Goal: Find specific page/section: Find specific page/section

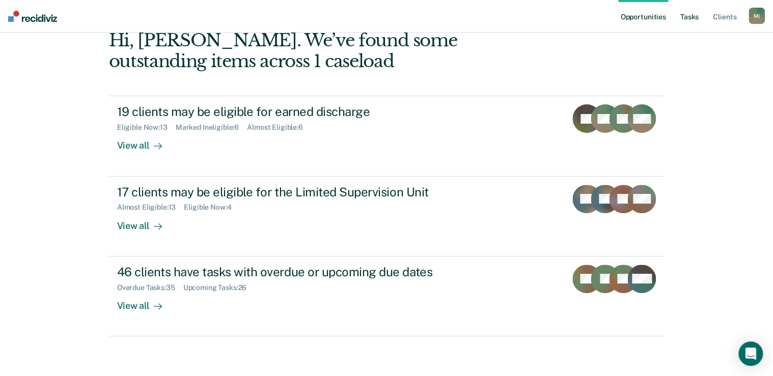
scroll to position [29, 0]
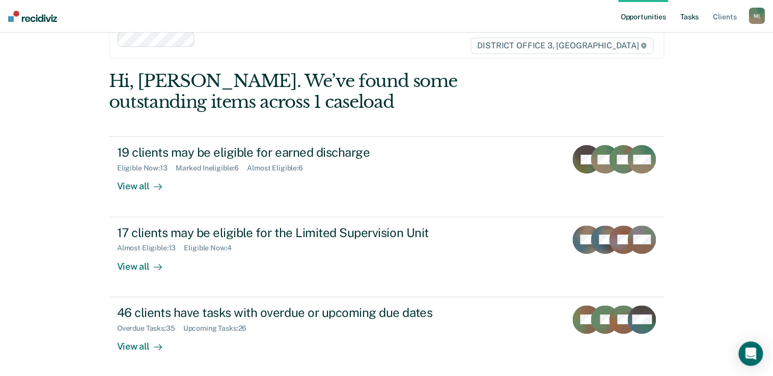
click at [694, 20] on link "Tasks" at bounding box center [689, 16] width 22 height 33
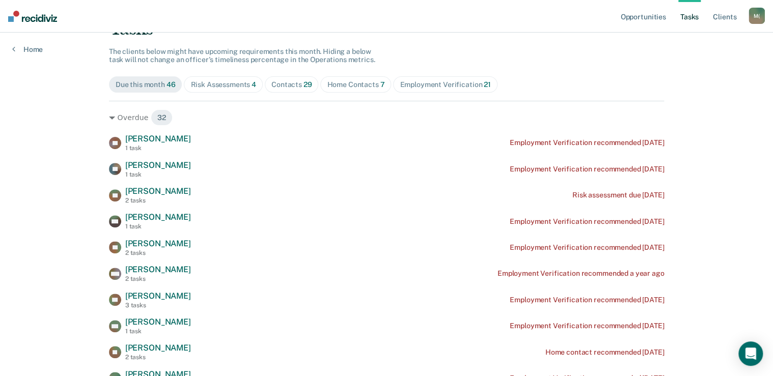
scroll to position [81, 0]
click at [349, 88] on div "Home Contacts 7" at bounding box center [356, 84] width 58 height 9
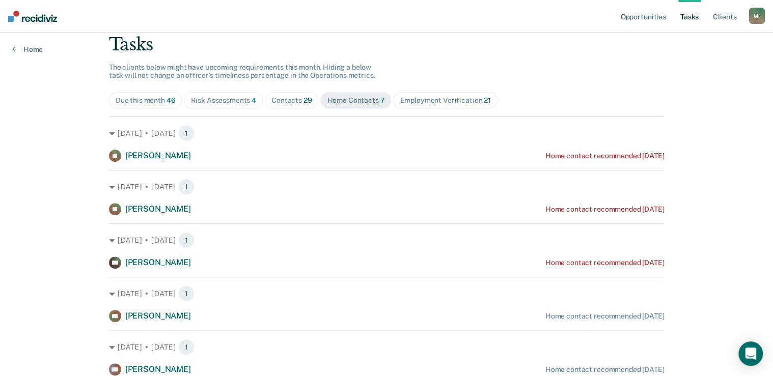
scroll to position [0, 0]
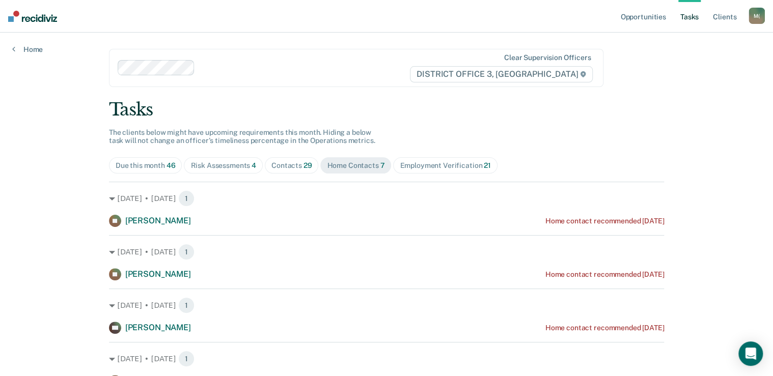
click at [291, 165] on div "Contacts 29" at bounding box center [291, 165] width 41 height 9
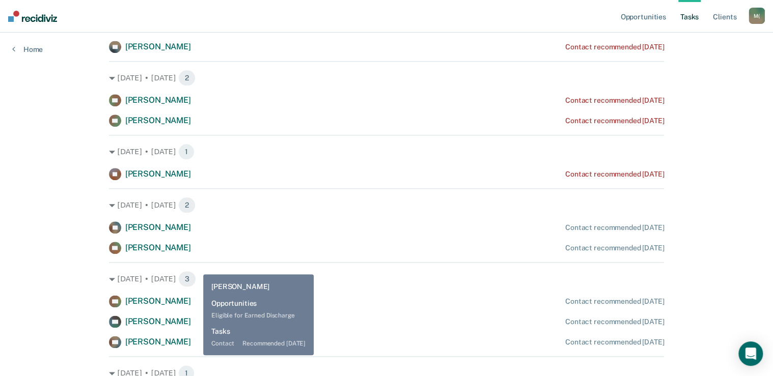
scroll to position [529, 0]
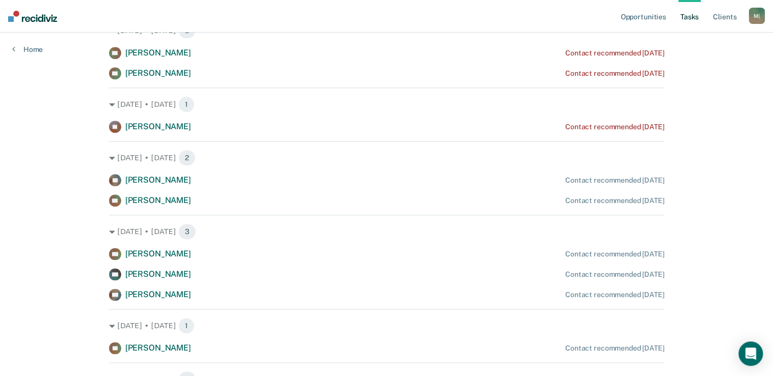
click at [39, 244] on div "Opportunities Tasks Client s [PERSON_NAME] ([PERSON_NAME]) M ( Profile How it w…" at bounding box center [386, 154] width 773 height 1367
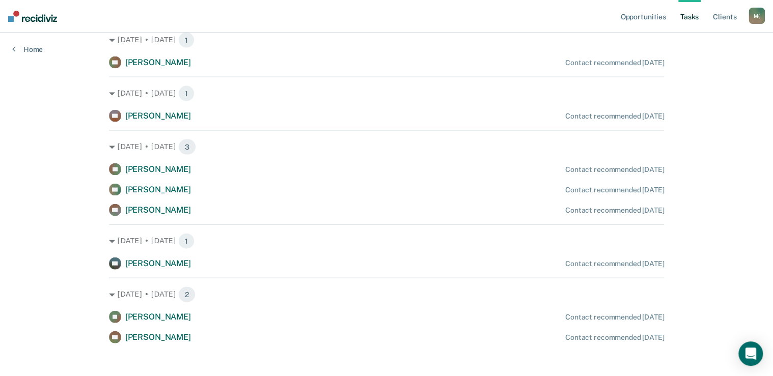
scroll to position [991, 0]
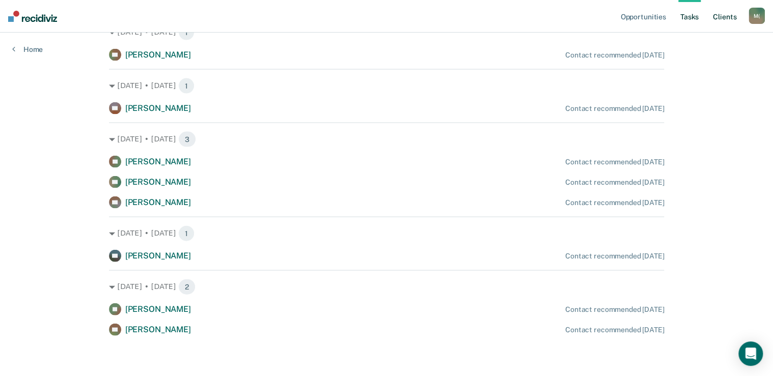
click at [716, 17] on link "Client s" at bounding box center [724, 16] width 27 height 33
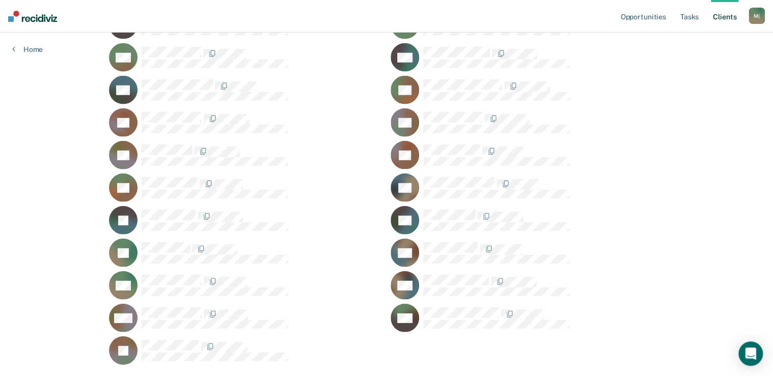
scroll to position [1344, 0]
